Goal: Task Accomplishment & Management: Manage account settings

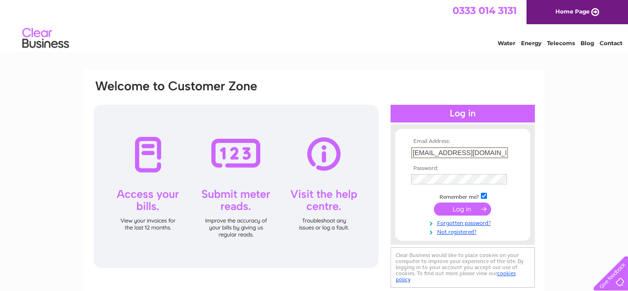
type input "[EMAIL_ADDRESS][DOMAIN_NAME]"
click at [461, 210] on input "submit" at bounding box center [462, 209] width 57 height 13
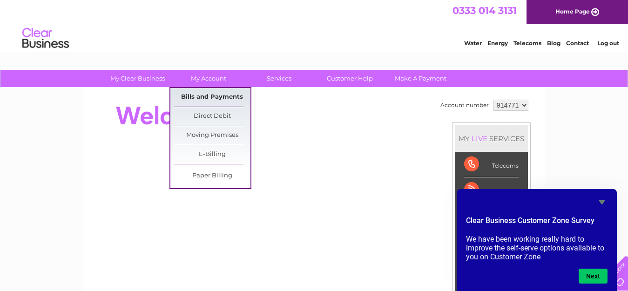
click at [194, 96] on link "Bills and Payments" at bounding box center [212, 97] width 77 height 19
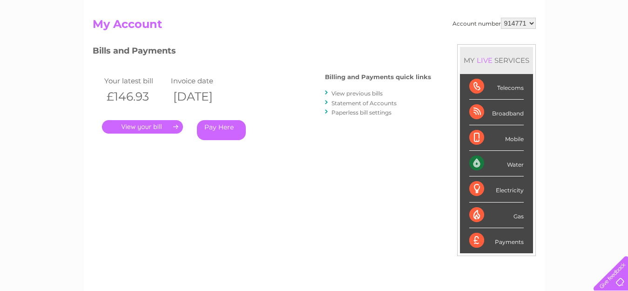
scroll to position [93, 0]
